Goal: Communication & Community: Answer question/provide support

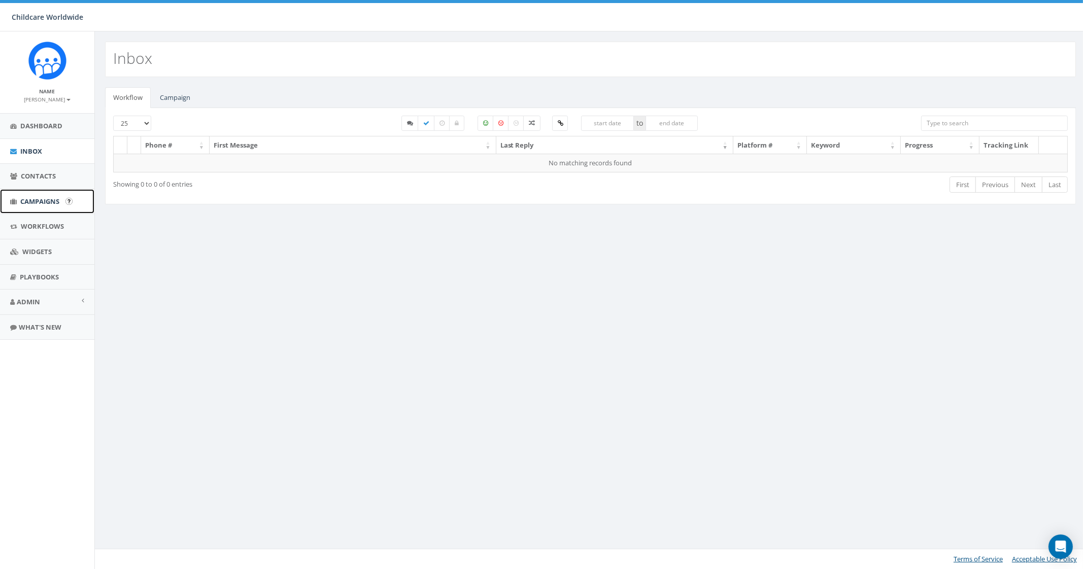
click at [37, 208] on link "Campaigns" at bounding box center [47, 201] width 94 height 25
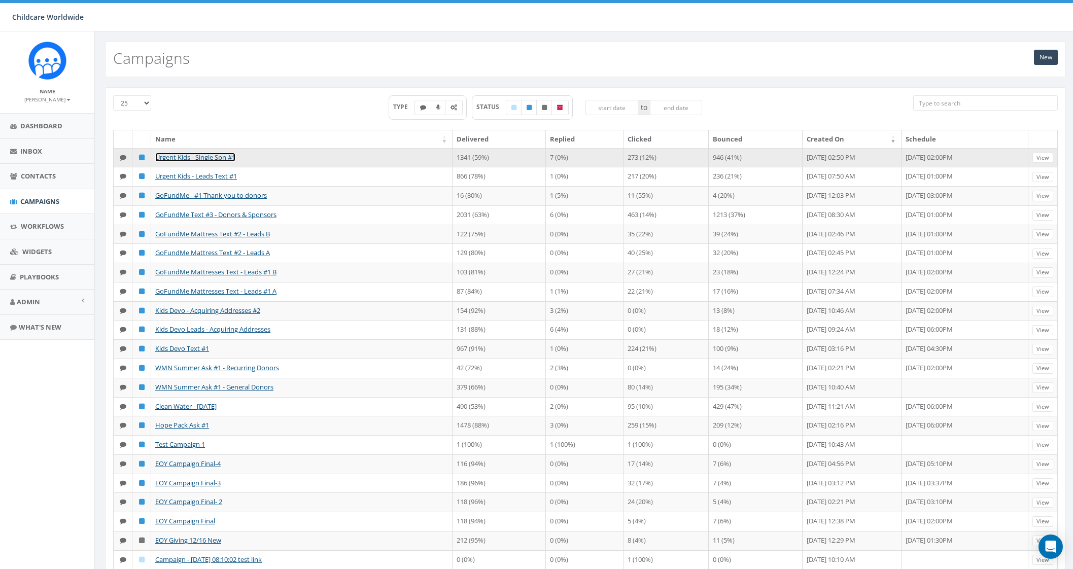
click at [221, 155] on link "Urgent Kids - Single Spn #1" at bounding box center [195, 157] width 80 height 9
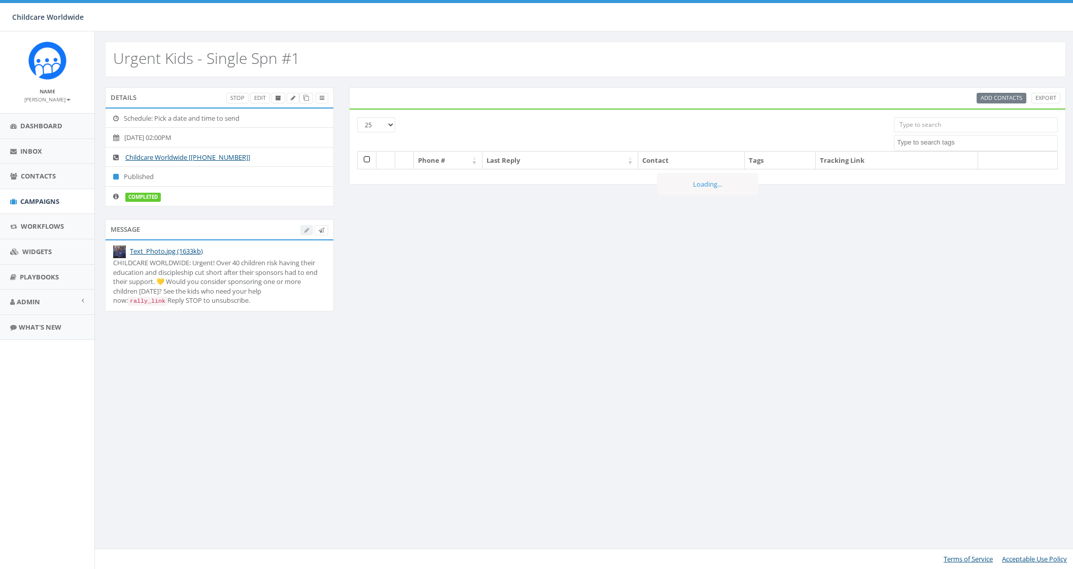
select select
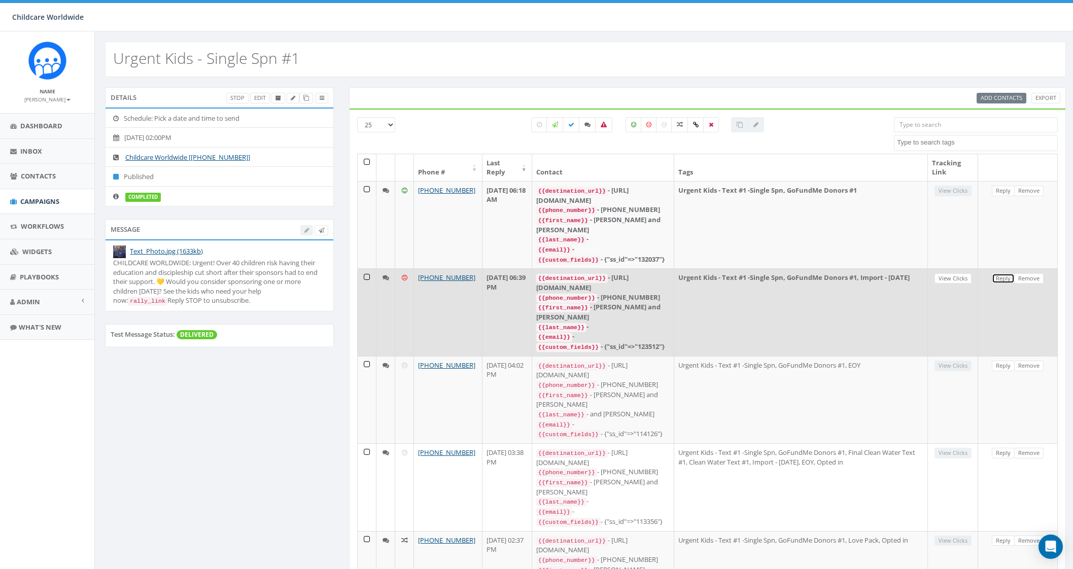
click at [1000, 273] on link "Reply" at bounding box center [1003, 278] width 23 height 11
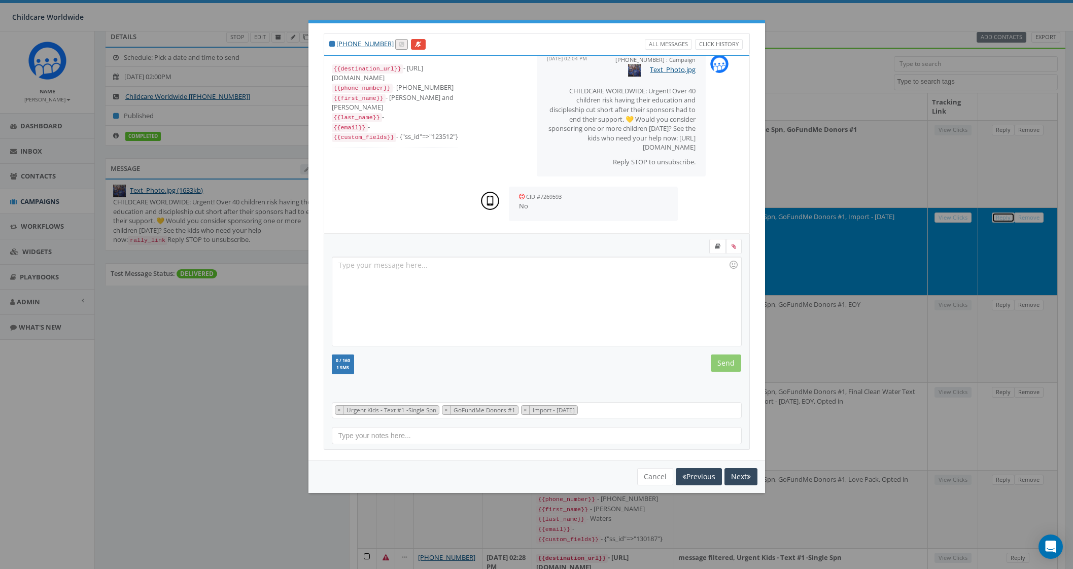
scroll to position [63, 0]
click at [700, 475] on button "Previous" at bounding box center [699, 476] width 46 height 17
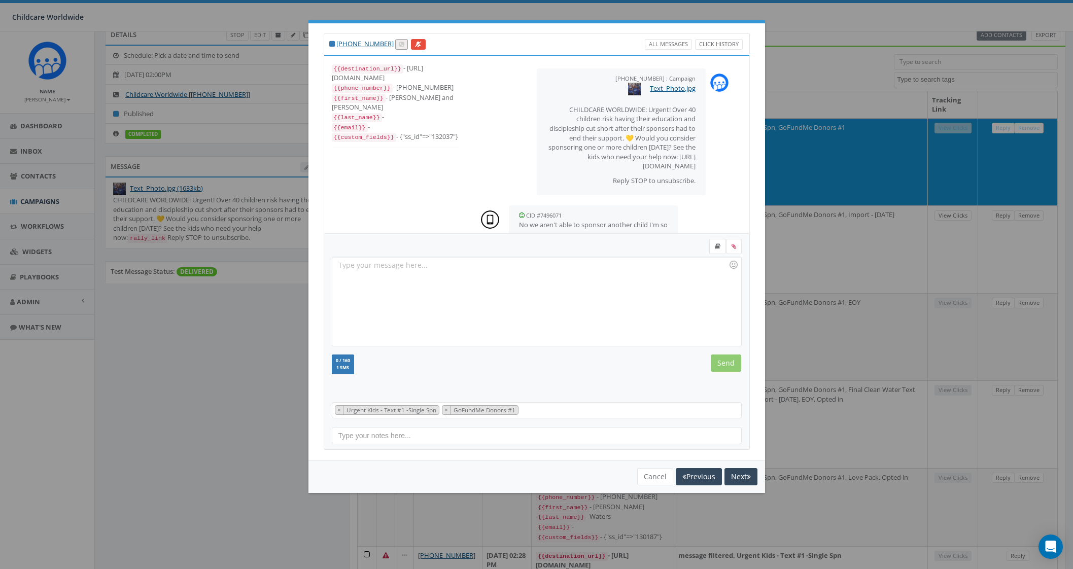
scroll to position [10, 0]
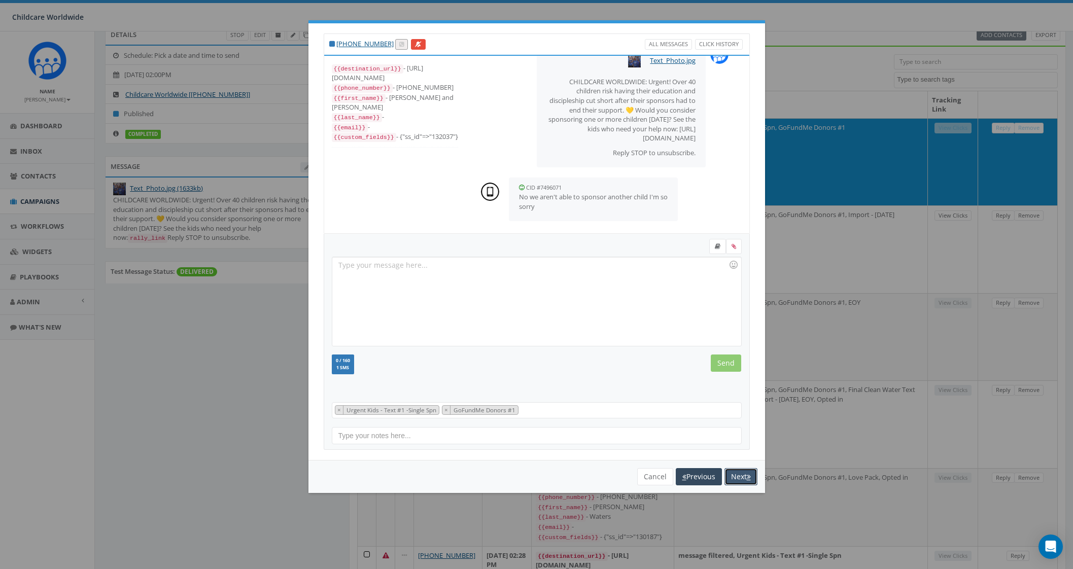
click at [740, 475] on button "Next" at bounding box center [741, 476] width 33 height 17
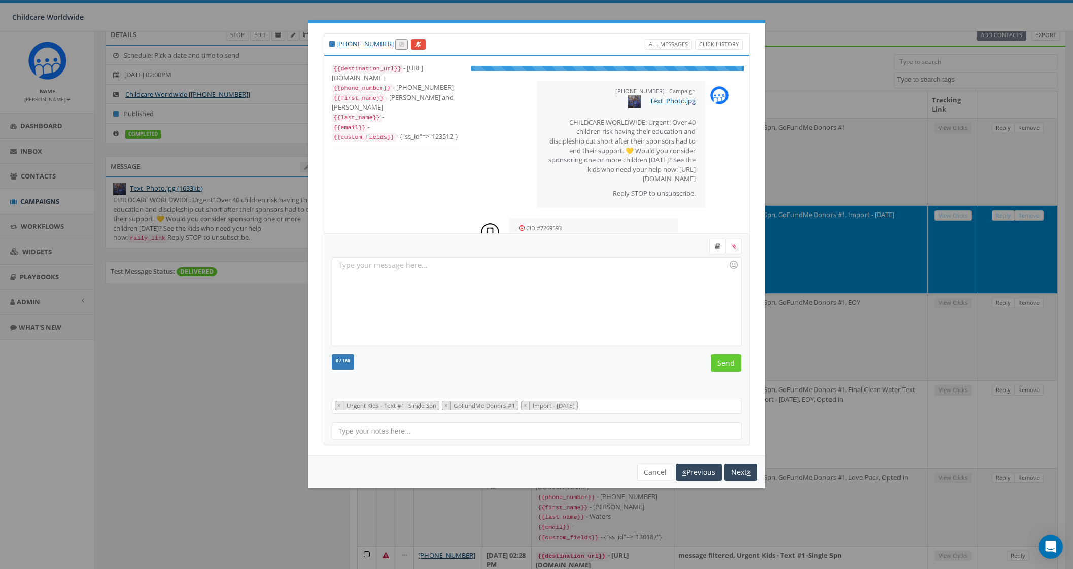
scroll to position [19, 0]
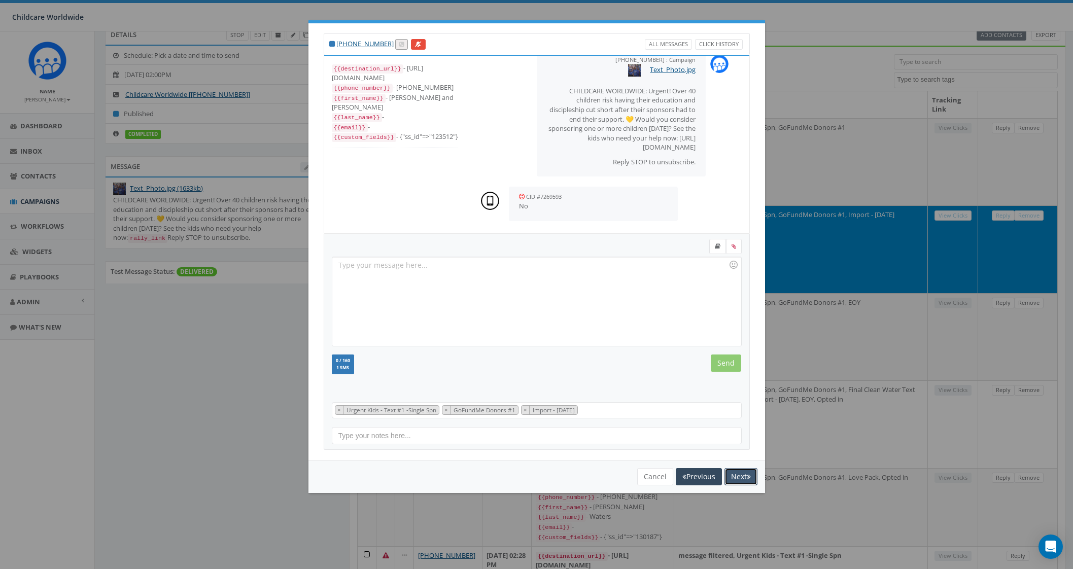
click at [740, 475] on button "Next" at bounding box center [741, 476] width 33 height 17
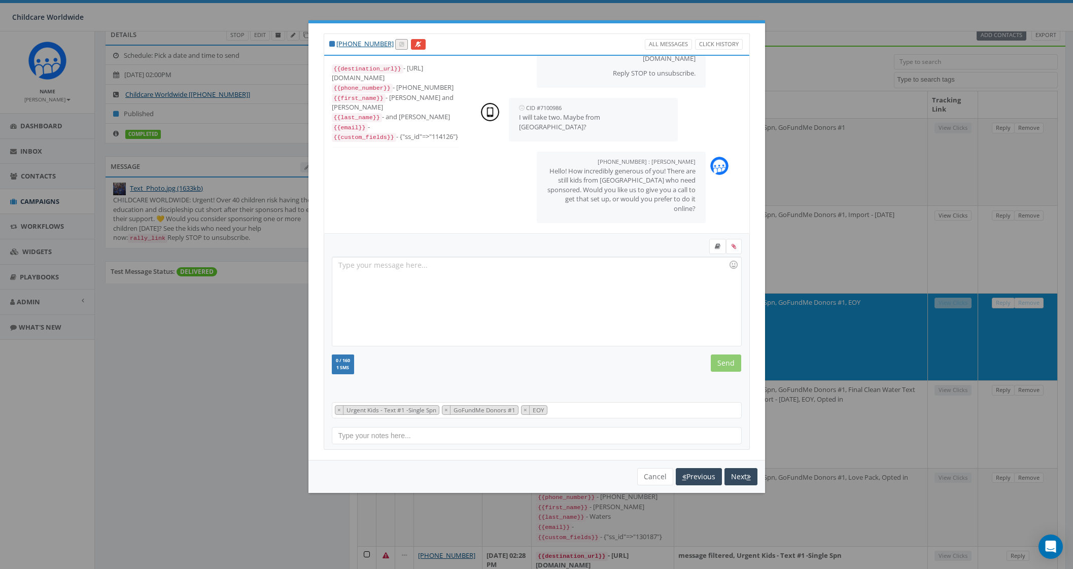
scroll to position [164, 0]
